Goal: Transaction & Acquisition: Purchase product/service

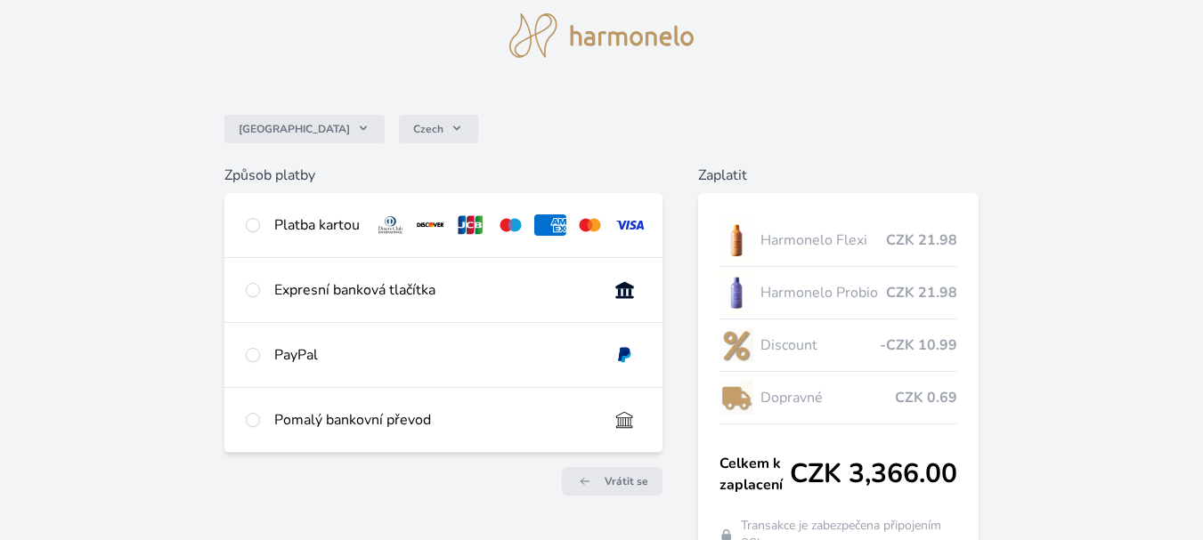
scroll to position [170, 0]
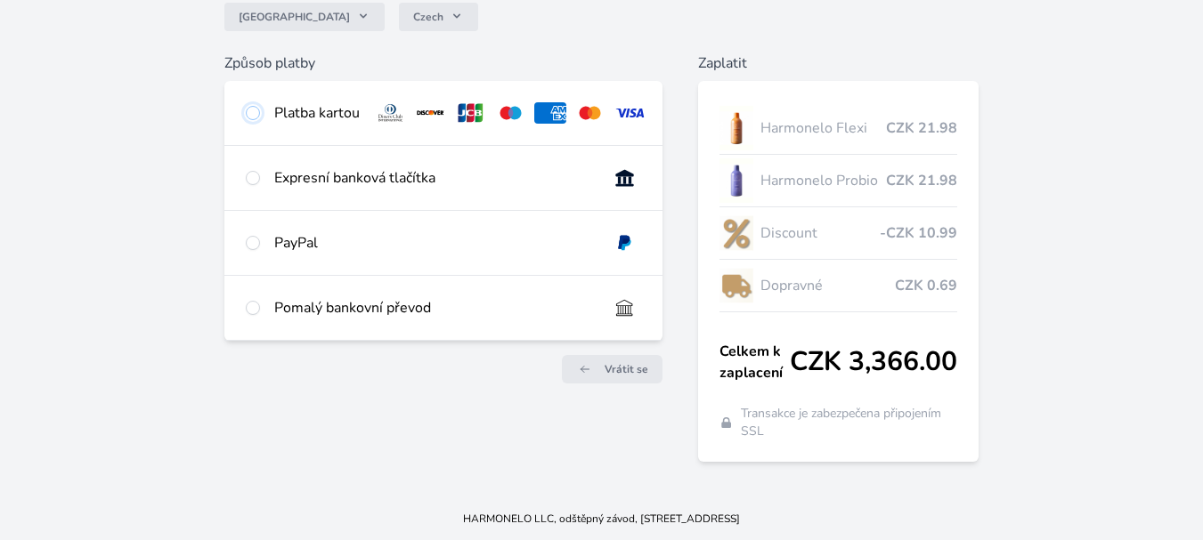
click at [249, 111] on input "radio" at bounding box center [253, 113] width 14 height 14
radio input "true"
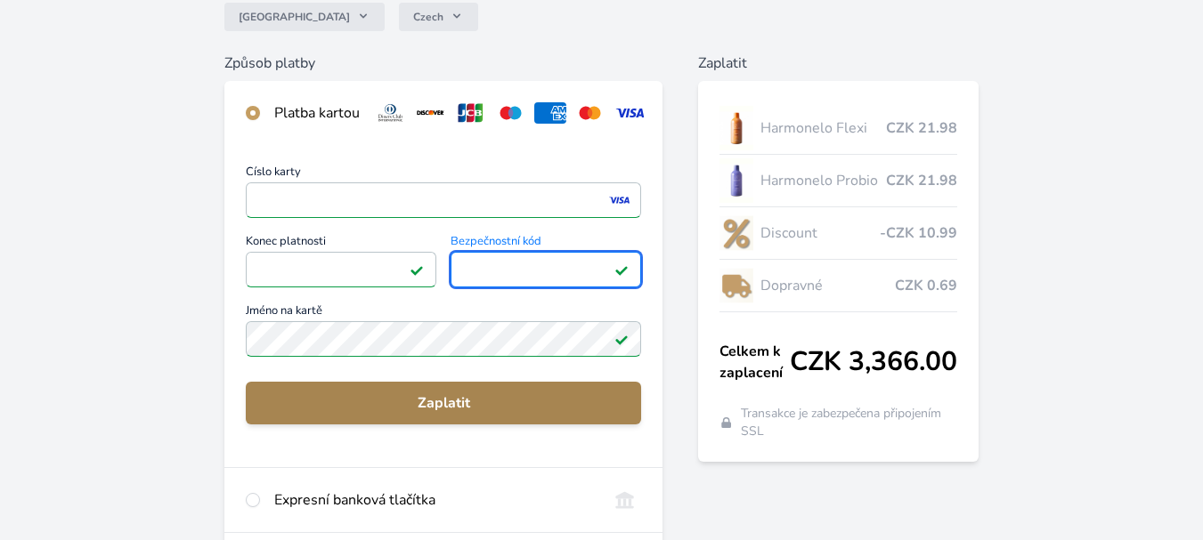
click at [430, 414] on span "Zaplatit" at bounding box center [443, 403] width 367 height 21
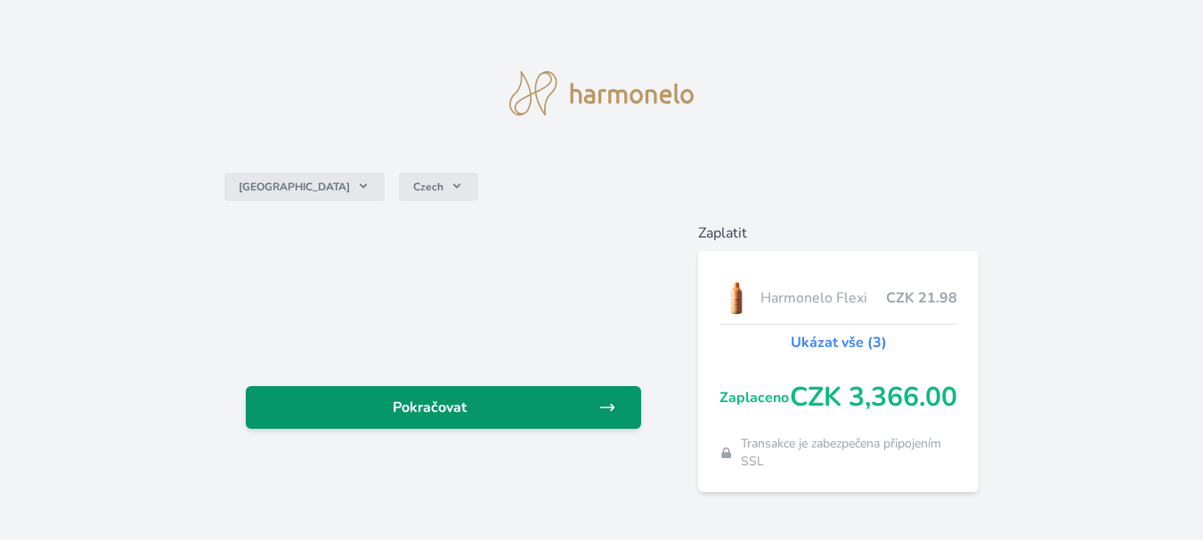
click at [428, 413] on span "Pokračovat" at bounding box center [429, 407] width 338 height 21
